Goal: Information Seeking & Learning: Learn about a topic

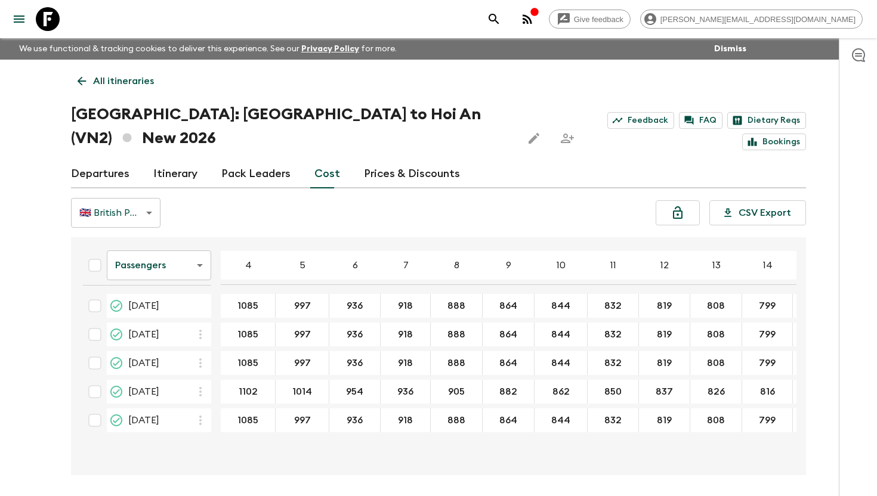
click at [49, 29] on icon at bounding box center [48, 19] width 24 height 24
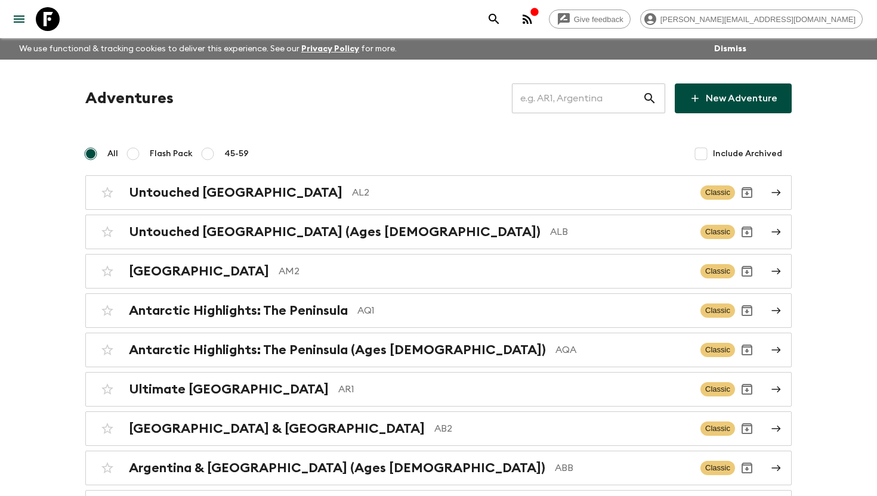
click at [554, 93] on input "text" at bounding box center [577, 98] width 131 height 33
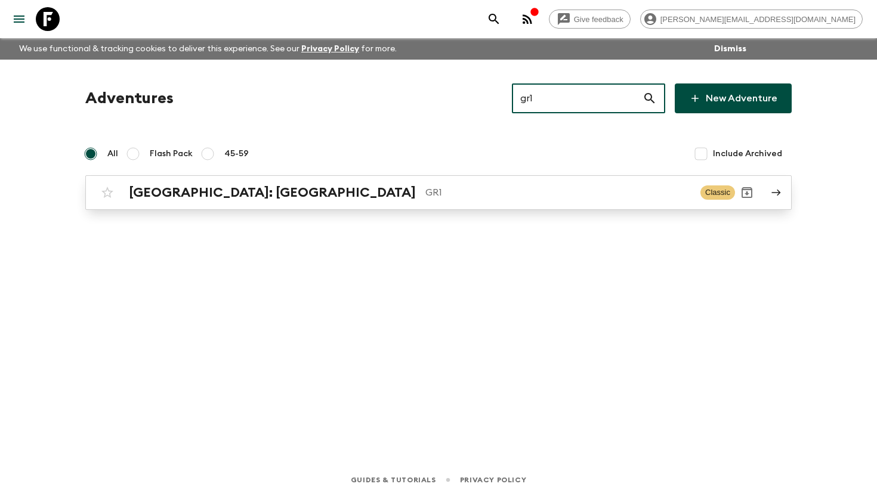
type input "gr1"
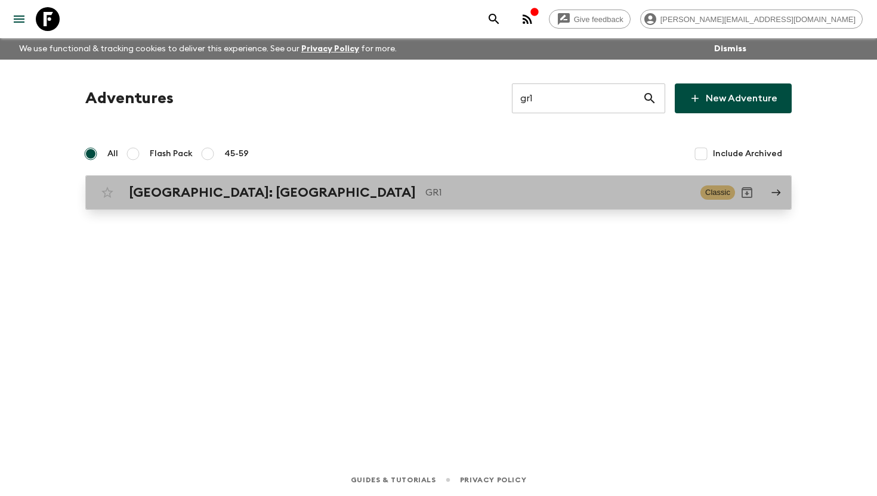
click at [425, 189] on p "GR1" at bounding box center [558, 193] width 266 height 14
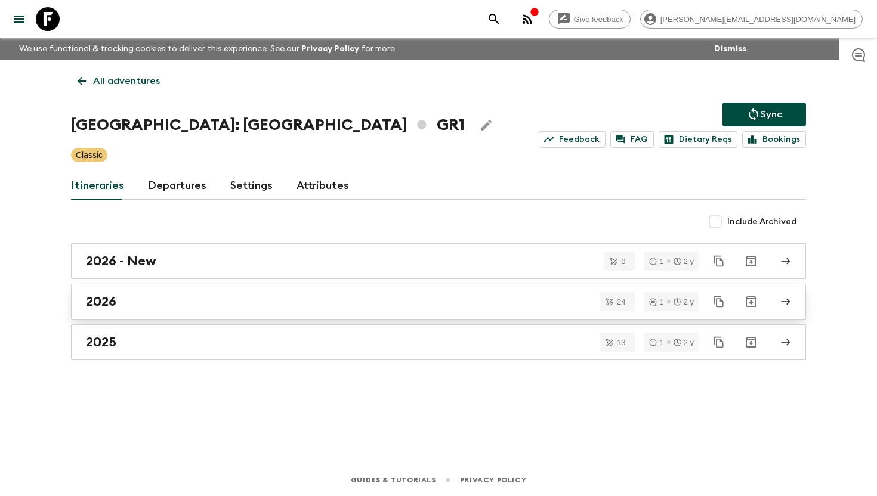
click at [200, 300] on div "2026" at bounding box center [427, 302] width 683 height 16
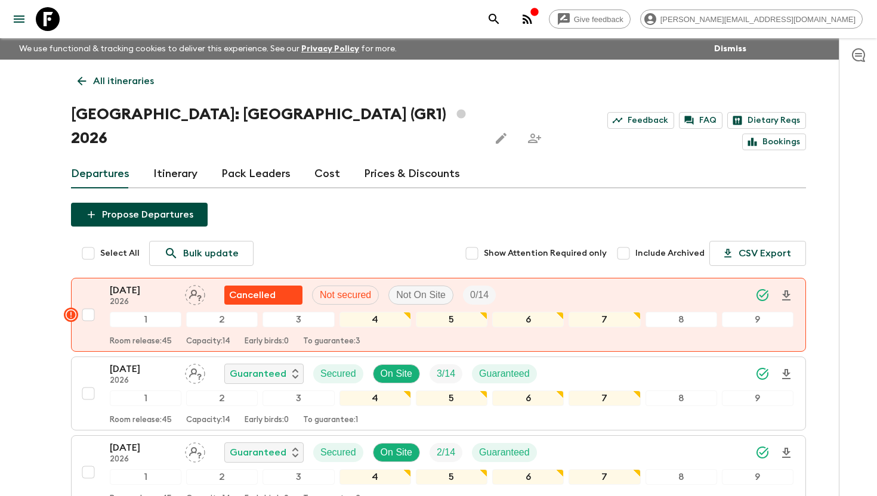
click at [323, 160] on link "Cost" at bounding box center [327, 174] width 26 height 29
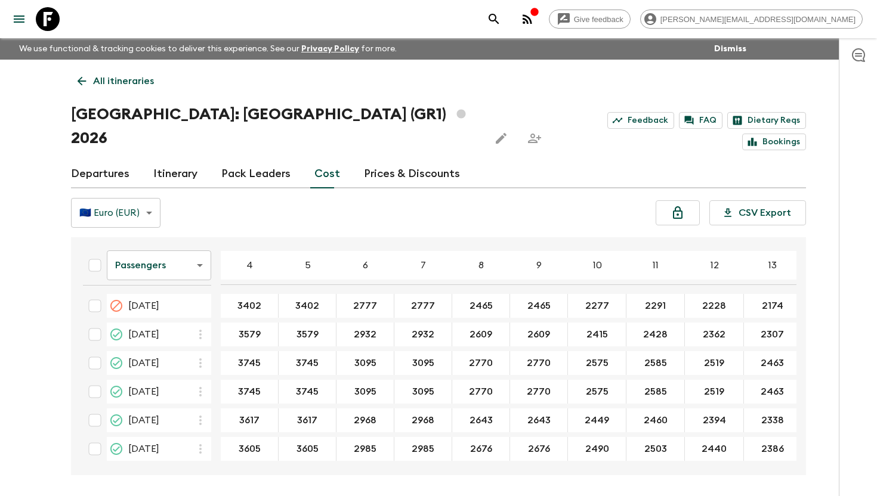
click at [532, 19] on icon "button" at bounding box center [528, 19] width 10 height 10
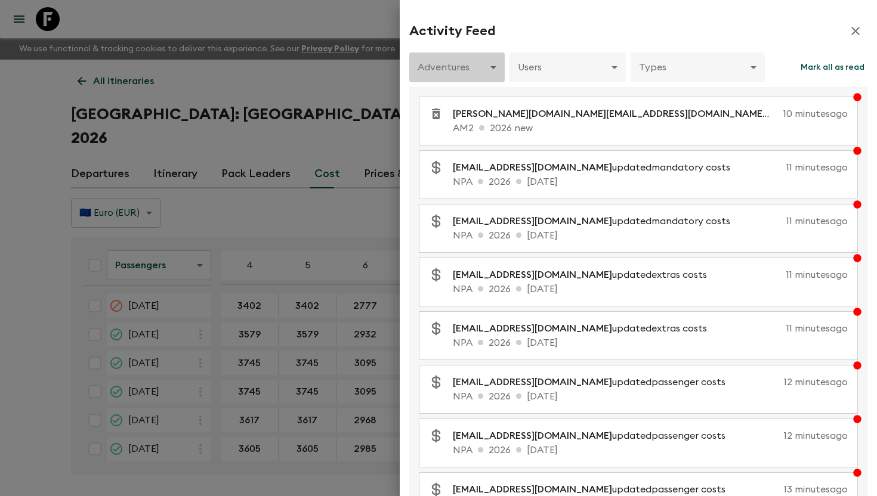
click at [493, 63] on body "Give feedback [PERSON_NAME][EMAIL_ADDRESS][DOMAIN_NAME] We use functional & tra…" at bounding box center [438, 270] width 877 height 541
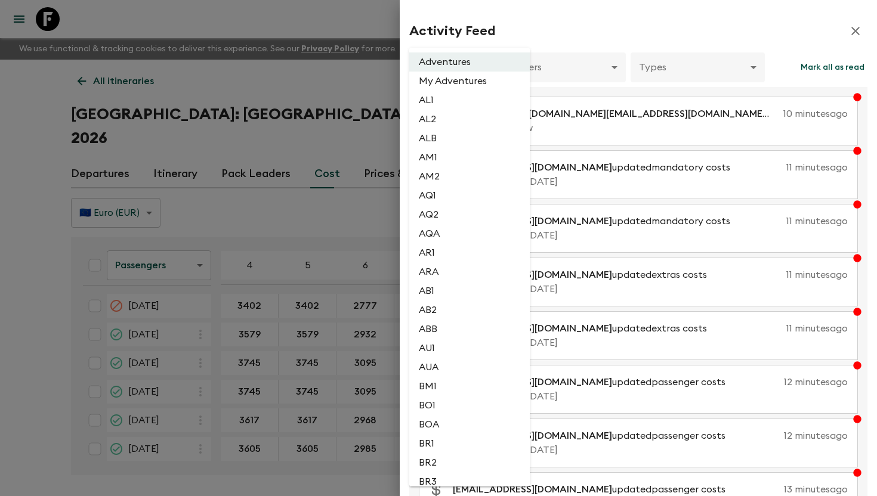
scroll to position [862, 0]
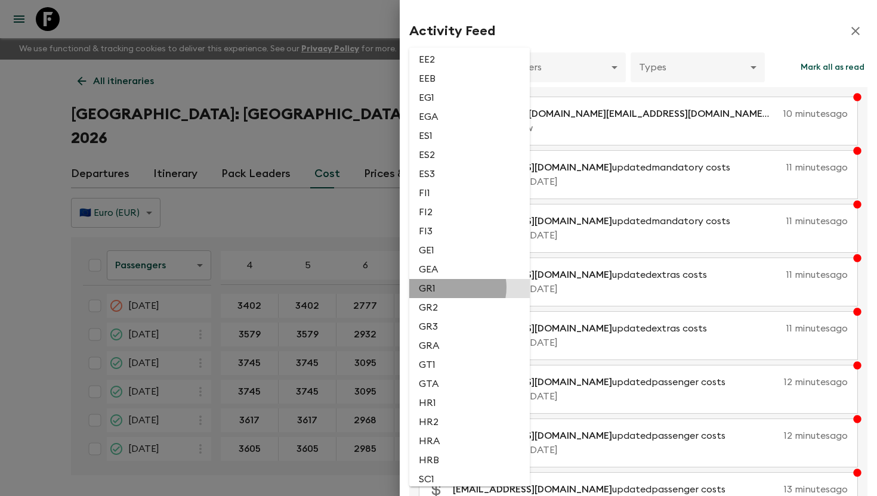
click at [450, 298] on li "GR1" at bounding box center [469, 288] width 121 height 19
type input "cad3740f-2042-456d-9fd5-a1ac7a885b77"
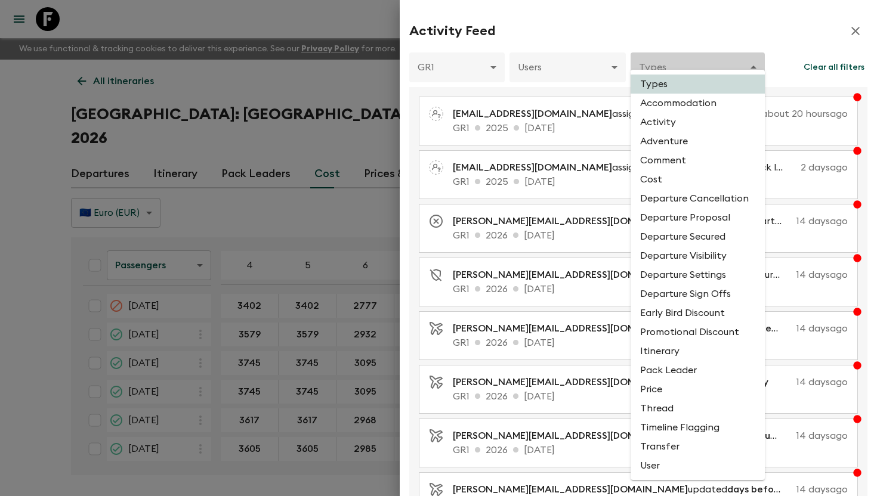
click at [665, 67] on body "Give feedback [PERSON_NAME][EMAIL_ADDRESS][DOMAIN_NAME] We use functional & tra…" at bounding box center [438, 270] width 877 height 541
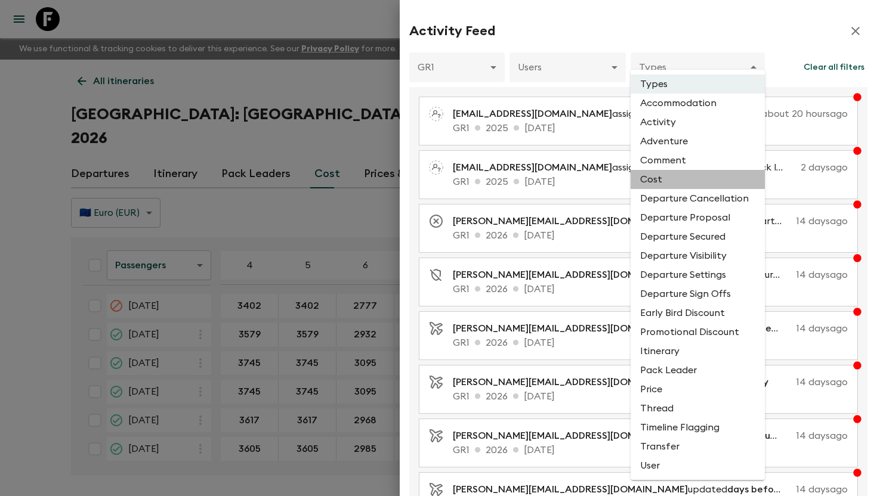
click at [660, 184] on li "Cost" at bounding box center [698, 179] width 134 height 19
type input "COST"
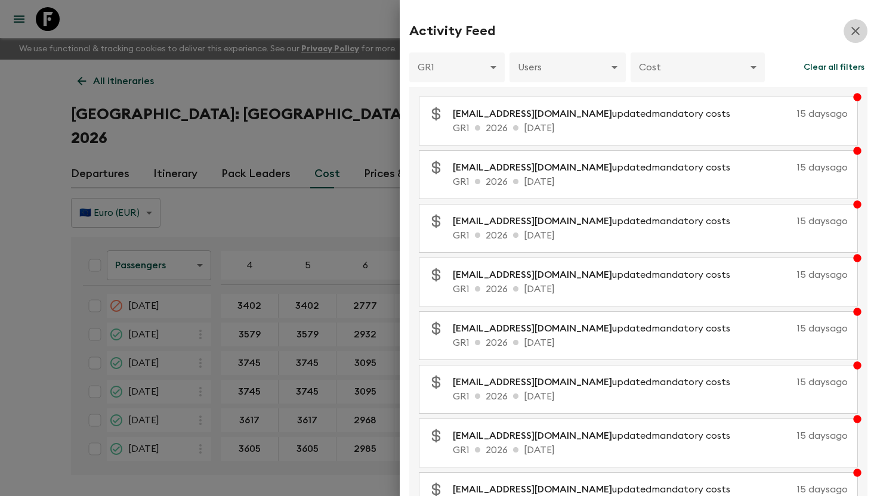
click at [857, 36] on icon "button" at bounding box center [855, 31] width 14 height 14
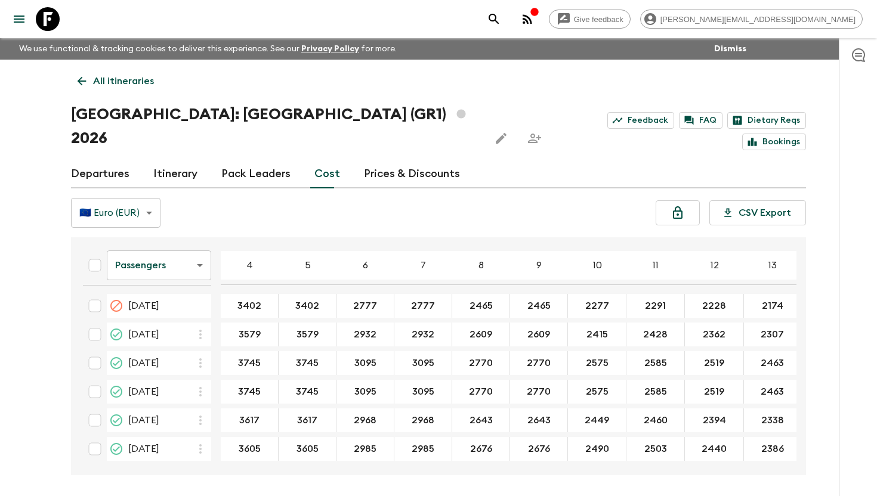
click at [434, 23] on div "Give feedback [PERSON_NAME][EMAIL_ADDRESS][DOMAIN_NAME]" at bounding box center [438, 19] width 877 height 38
click at [50, 18] on icon at bounding box center [48, 19] width 24 height 24
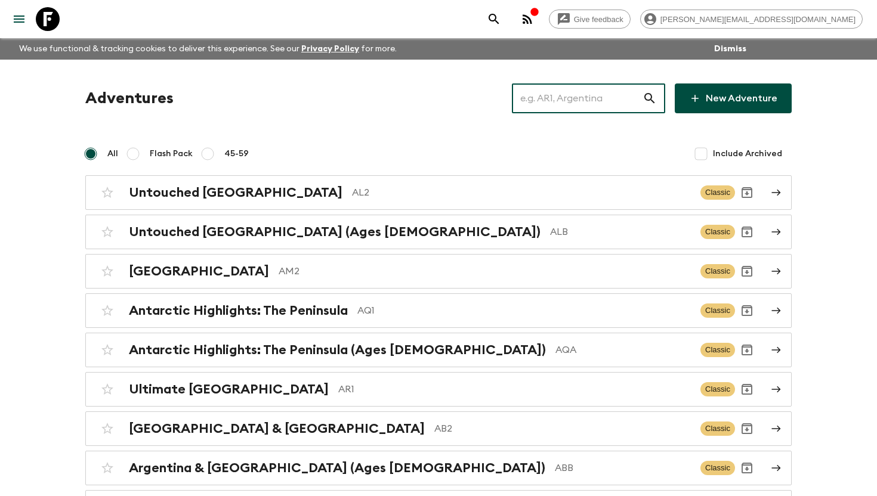
click at [590, 92] on input "text" at bounding box center [577, 98] width 131 height 33
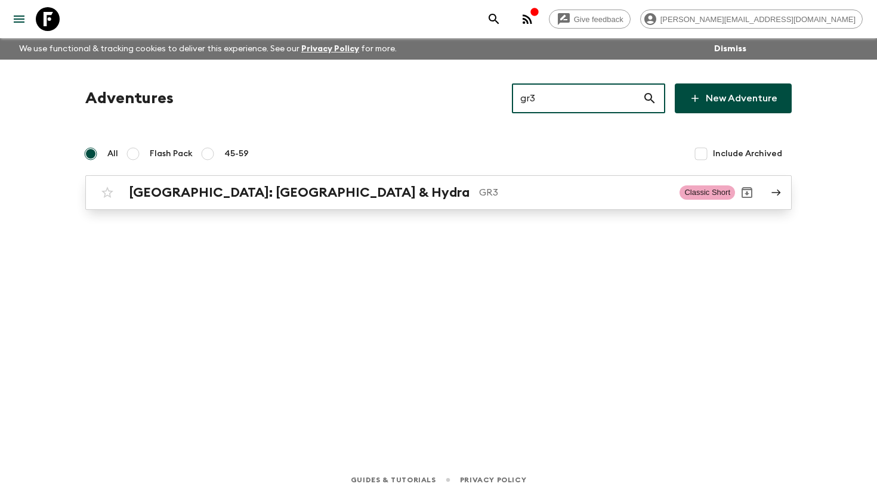
type input "gr3"
click at [335, 204] on div "[GEOGRAPHIC_DATA]: [GEOGRAPHIC_DATA] & Hydra GR3 Classic Short" at bounding box center [415, 193] width 640 height 24
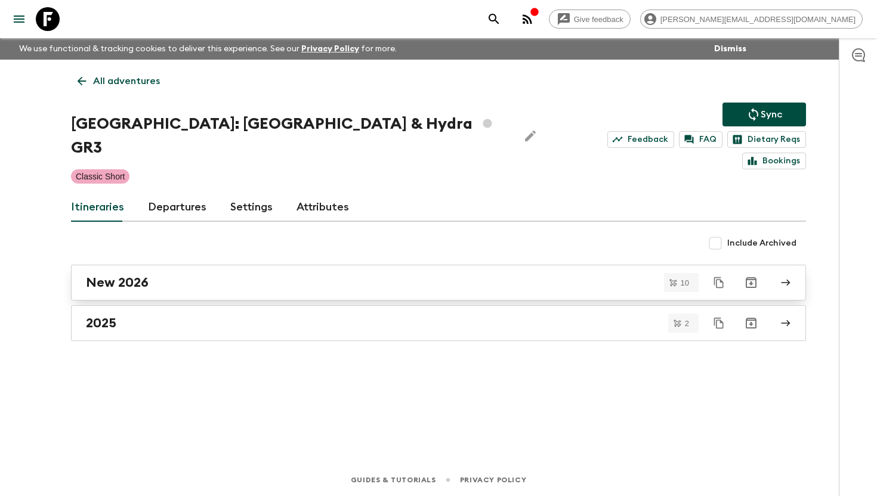
click at [267, 275] on div "New 2026" at bounding box center [427, 283] width 683 height 16
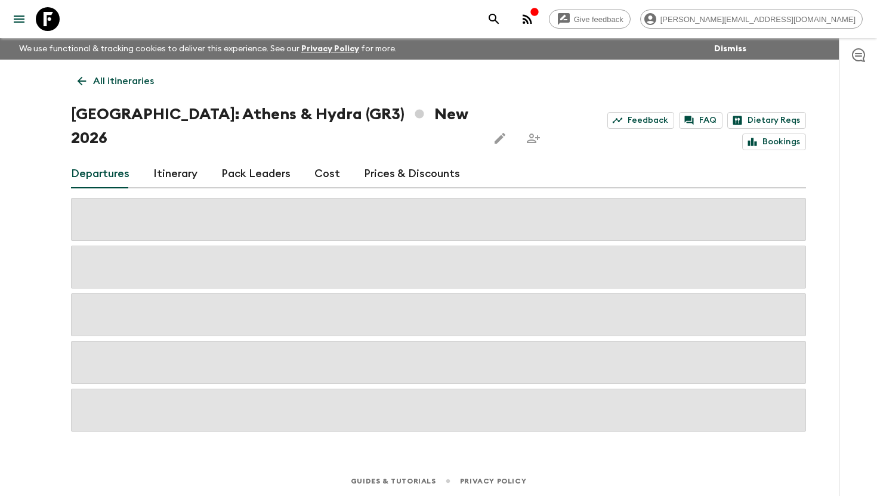
click at [319, 160] on link "Cost" at bounding box center [327, 174] width 26 height 29
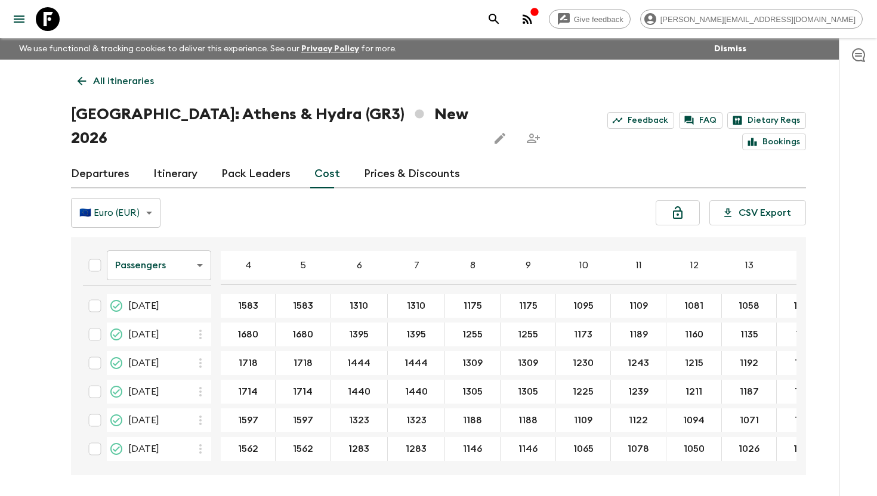
click at [539, 15] on icon "button" at bounding box center [535, 12] width 10 height 10
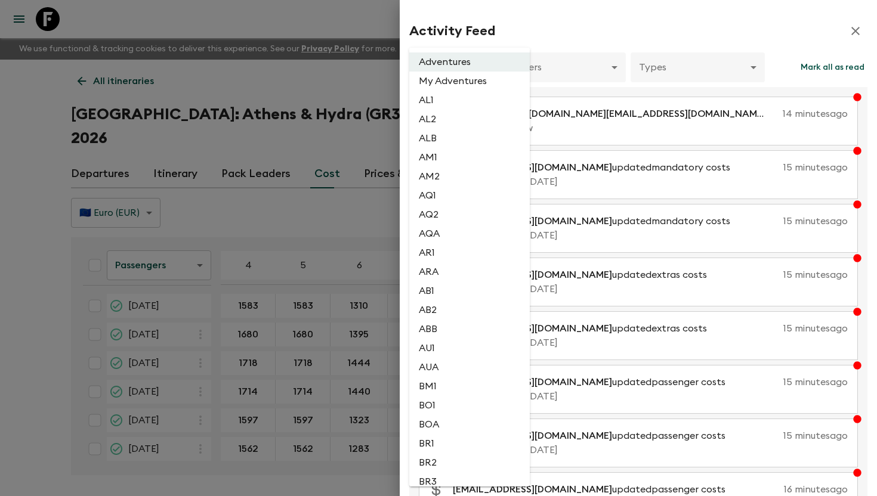
click at [484, 72] on body "Give feedback [PERSON_NAME][EMAIL_ADDRESS][DOMAIN_NAME] We use functional & tra…" at bounding box center [438, 270] width 877 height 541
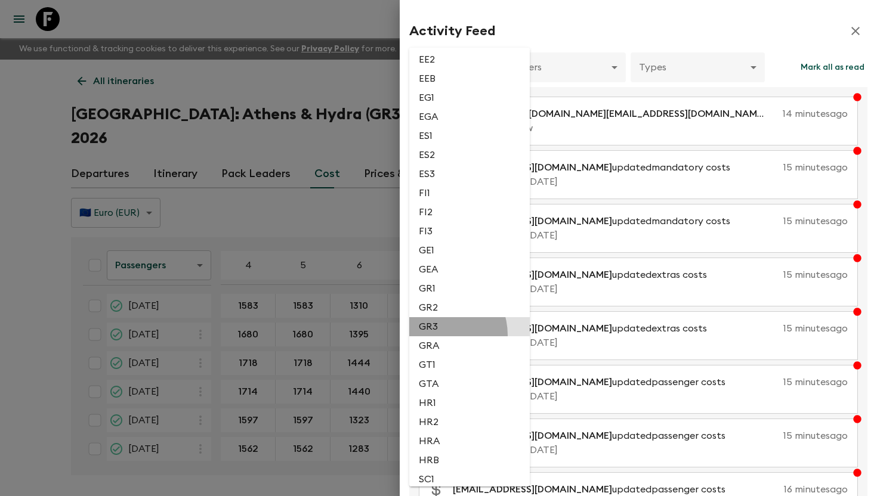
click at [436, 337] on li "GR3" at bounding box center [469, 326] width 121 height 19
type input "51f7b45f-b246-4bce-bf68-fda8885b1a48"
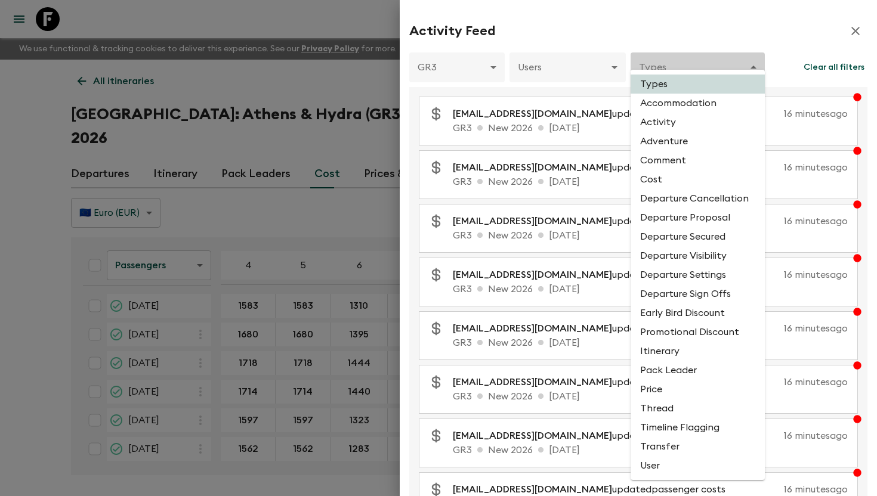
click at [652, 71] on body "Give feedback [PERSON_NAME][EMAIL_ADDRESS][DOMAIN_NAME] We use functional & tra…" at bounding box center [438, 270] width 877 height 541
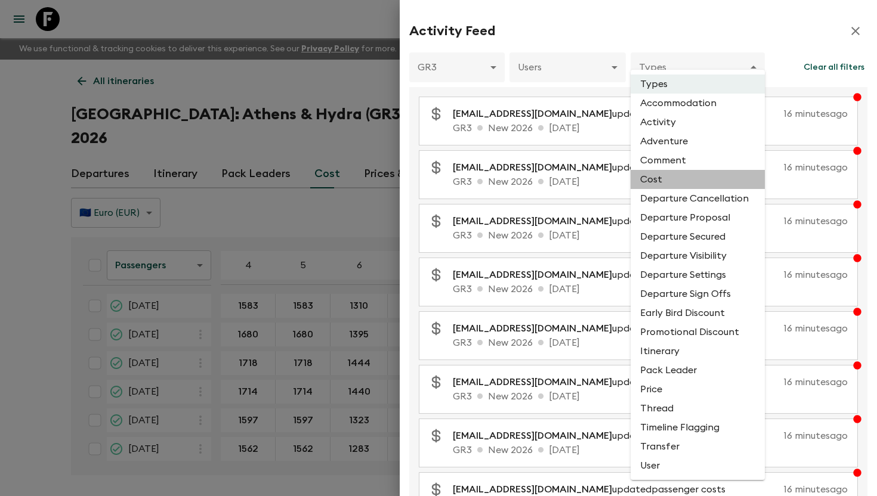
click at [665, 185] on li "Cost" at bounding box center [698, 179] width 134 height 19
type input "COST"
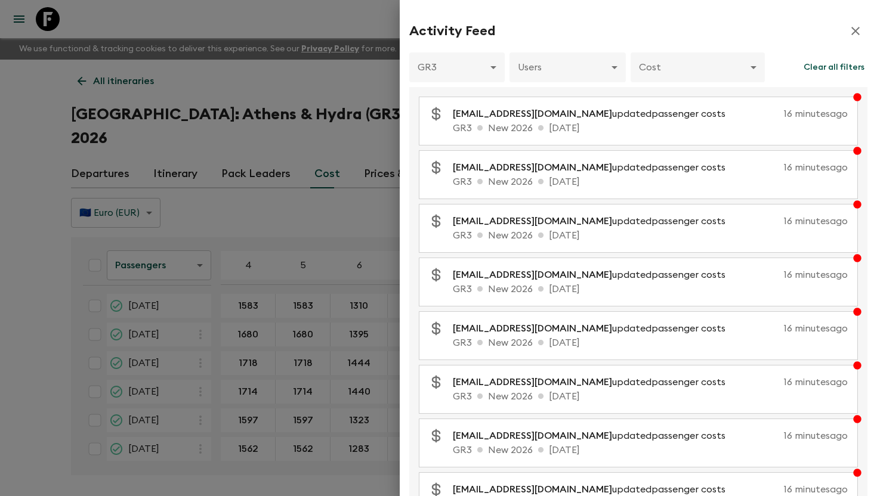
click at [345, 94] on div at bounding box center [438, 248] width 877 height 496
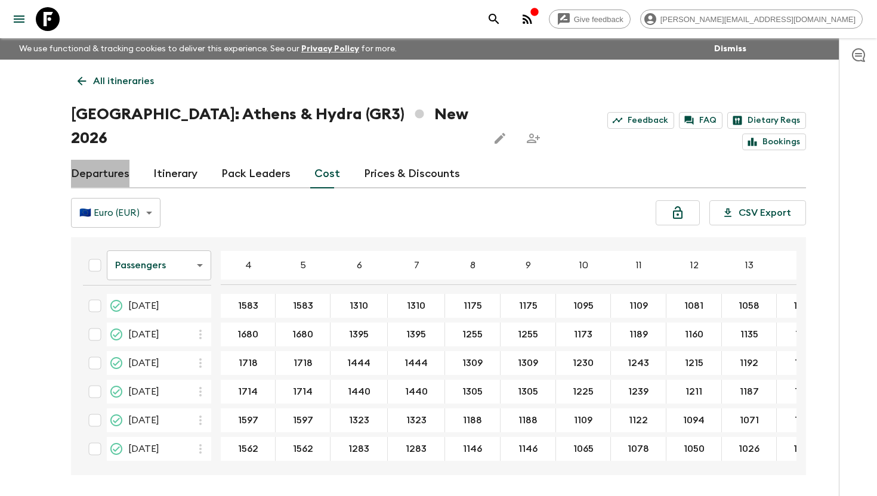
click at [113, 160] on link "Departures" at bounding box center [100, 174] width 58 height 29
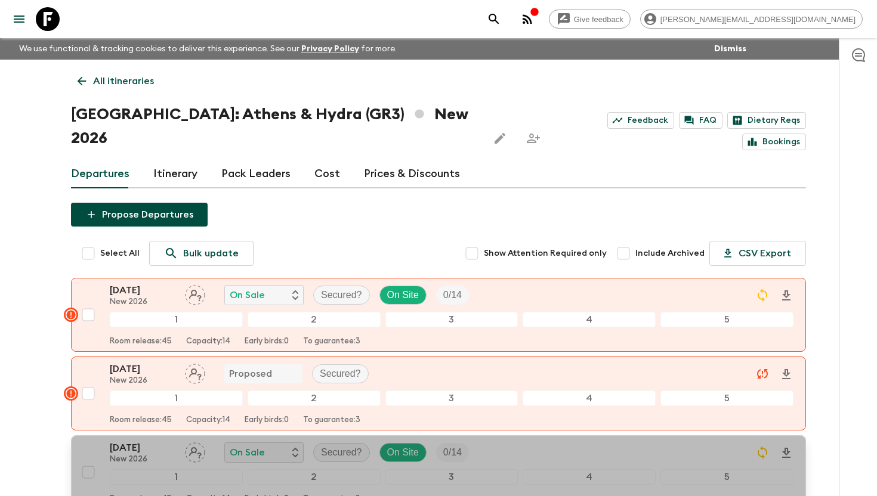
click at [120, 441] on p "[DATE]" at bounding box center [143, 448] width 66 height 14
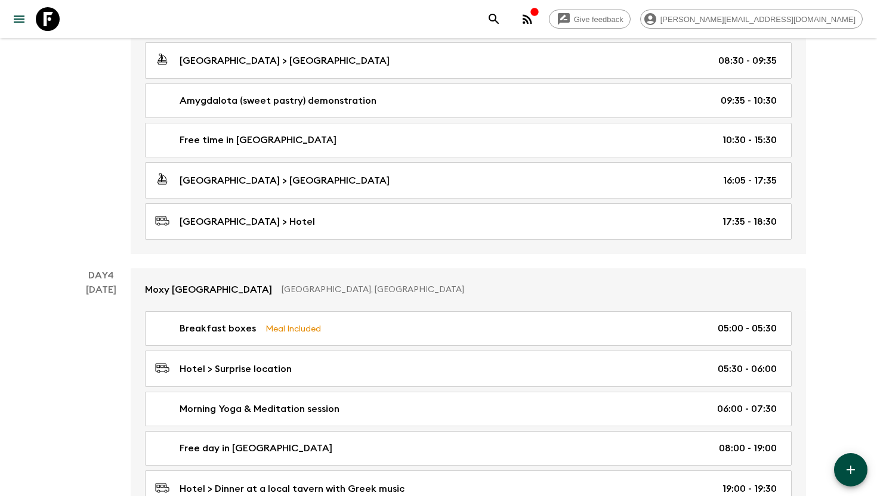
scroll to position [859, 0]
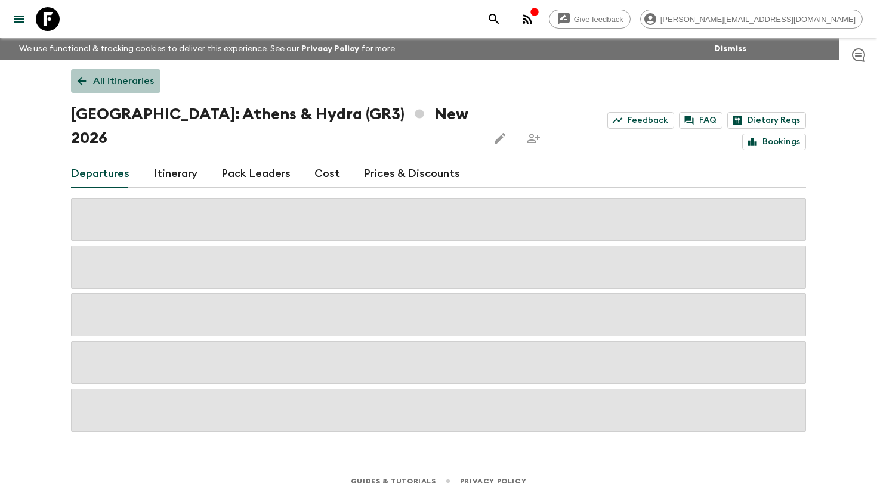
click at [106, 77] on p "All itineraries" at bounding box center [123, 81] width 61 height 14
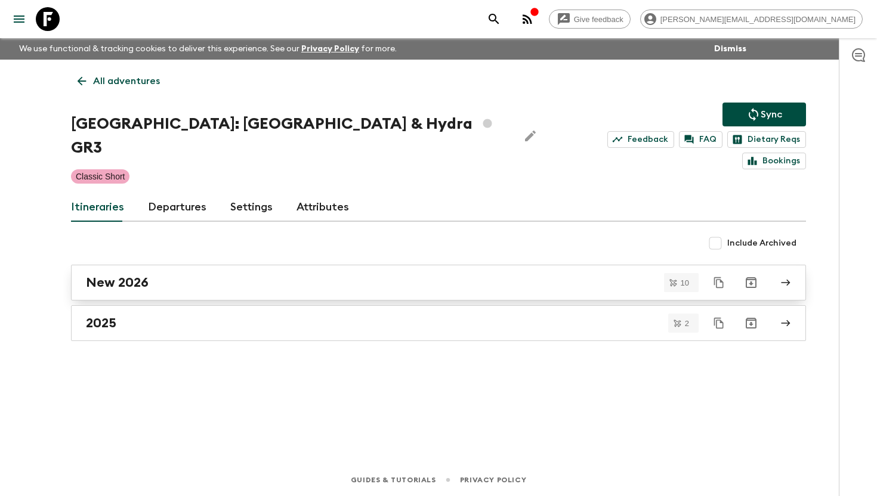
click at [132, 275] on h2 "New 2026" at bounding box center [117, 283] width 63 height 16
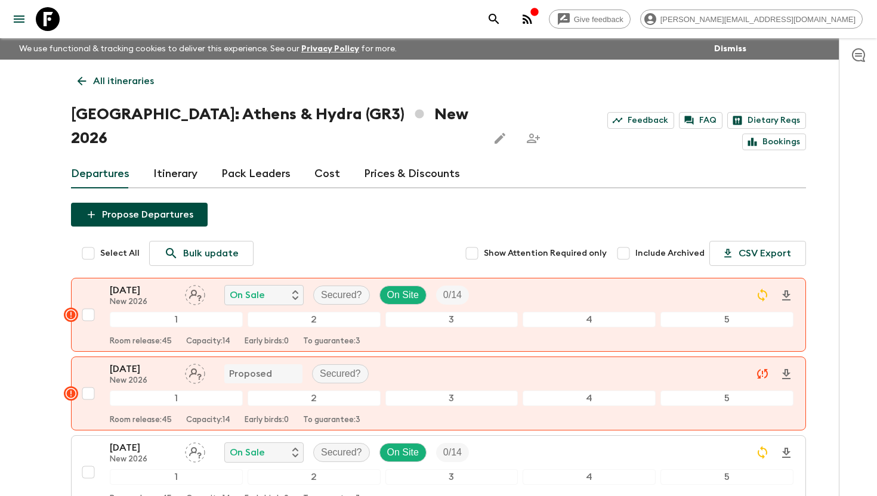
click at [863, 190] on div at bounding box center [858, 267] width 38 height 458
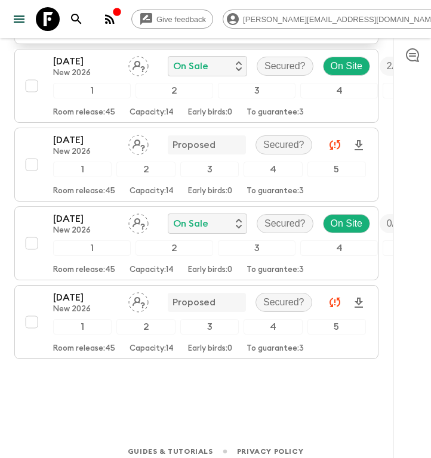
scroll to position [761, 0]
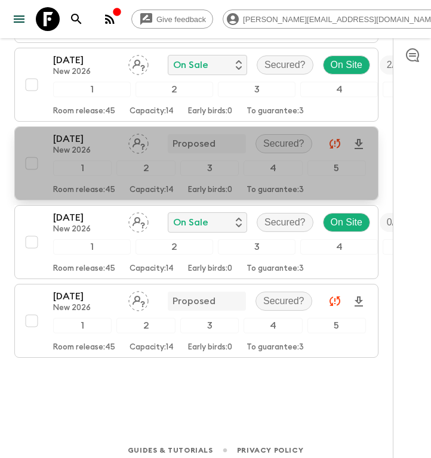
click at [87, 146] on p "New 2026" at bounding box center [86, 151] width 66 height 10
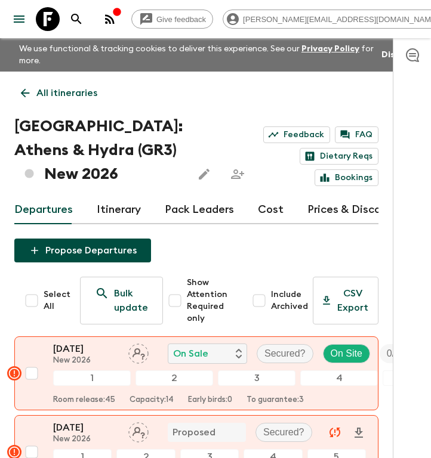
click at [73, 95] on p "All itineraries" at bounding box center [66, 93] width 61 height 14
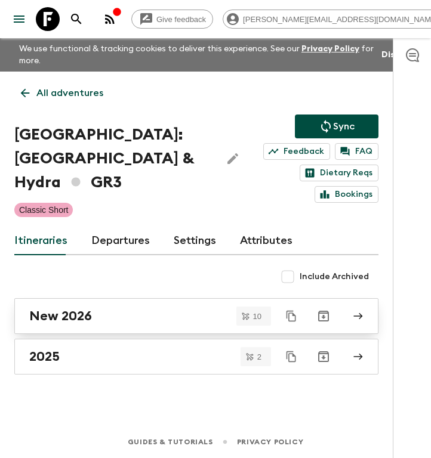
click at [76, 308] on h2 "New 2026" at bounding box center [60, 316] width 63 height 16
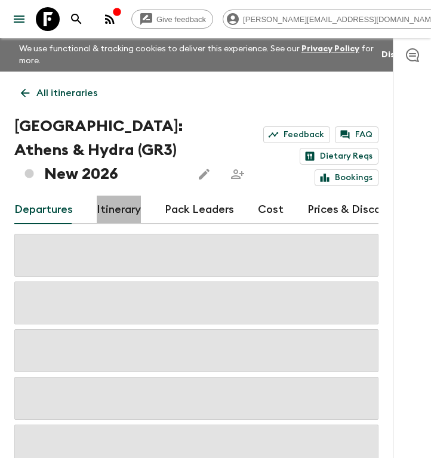
click at [116, 205] on link "Itinerary" at bounding box center [119, 210] width 44 height 29
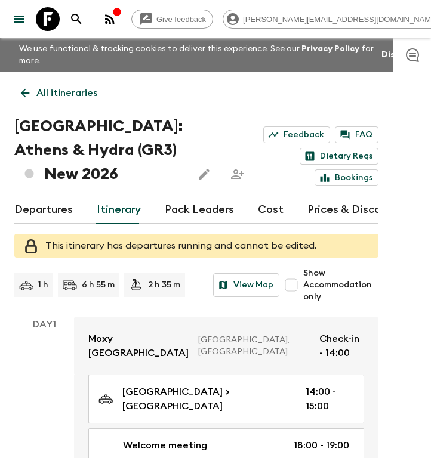
click at [401, 161] on div at bounding box center [412, 248] width 38 height 420
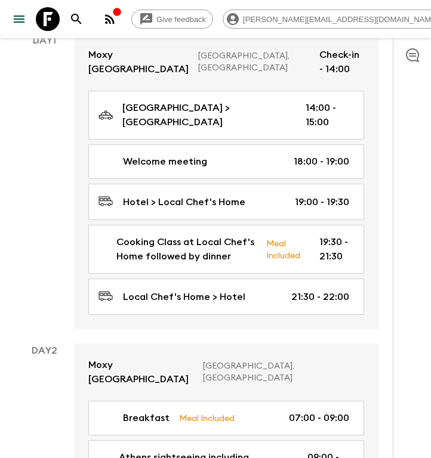
scroll to position [286, 0]
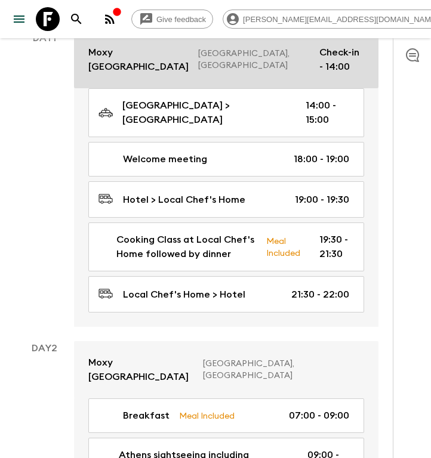
click at [206, 60] on link "Moxy [GEOGRAPHIC_DATA] [GEOGRAPHIC_DATA], [GEOGRAPHIC_DATA] Check-in - 14:00" at bounding box center [226, 59] width 304 height 57
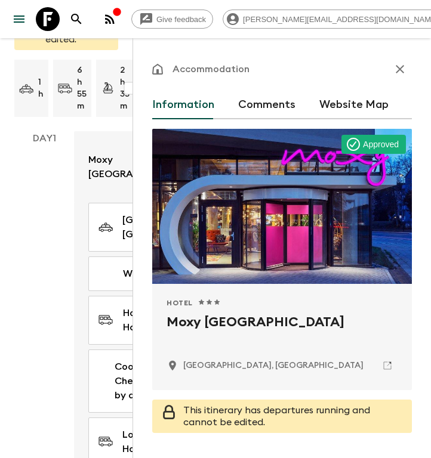
click at [418, 103] on div "Accommodation Information Comments Website Map Approved Hotel 1 Star 2 Stars 3 …" at bounding box center [281, 267] width 298 height 458
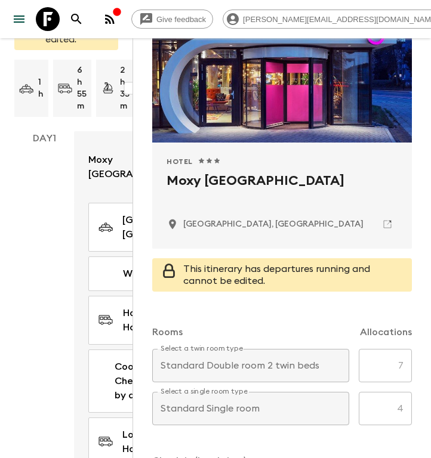
scroll to position [143, 0]
